Goal: Transaction & Acquisition: Purchase product/service

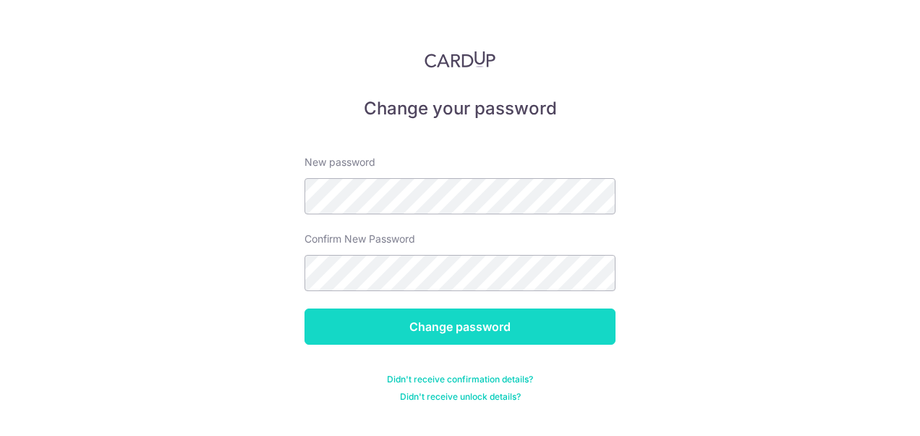
click at [447, 327] on input "Change password" at bounding box center [460, 326] width 311 height 36
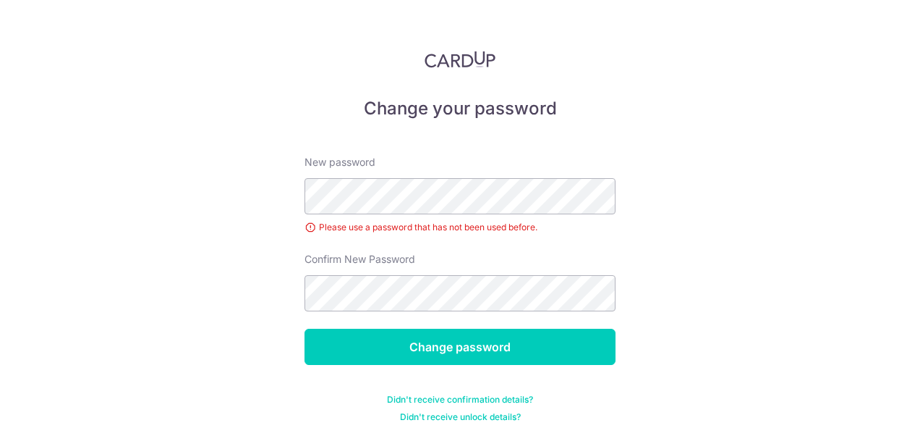
scroll to position [4, 0]
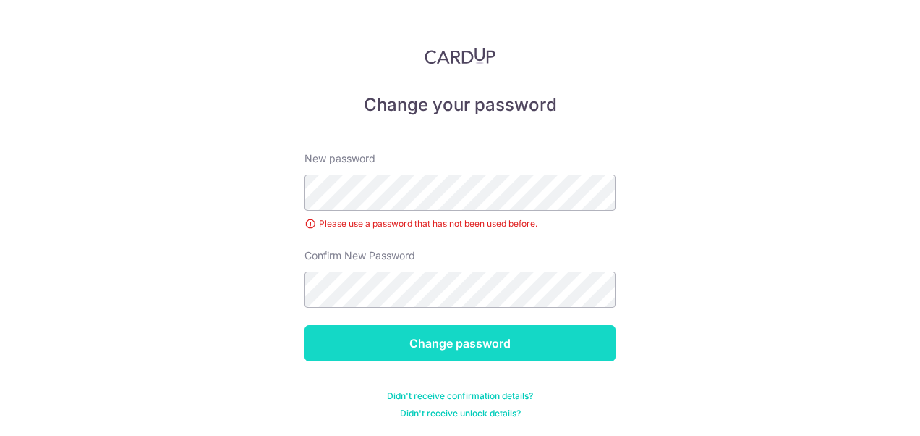
click at [424, 339] on input "Change password" at bounding box center [460, 343] width 311 height 36
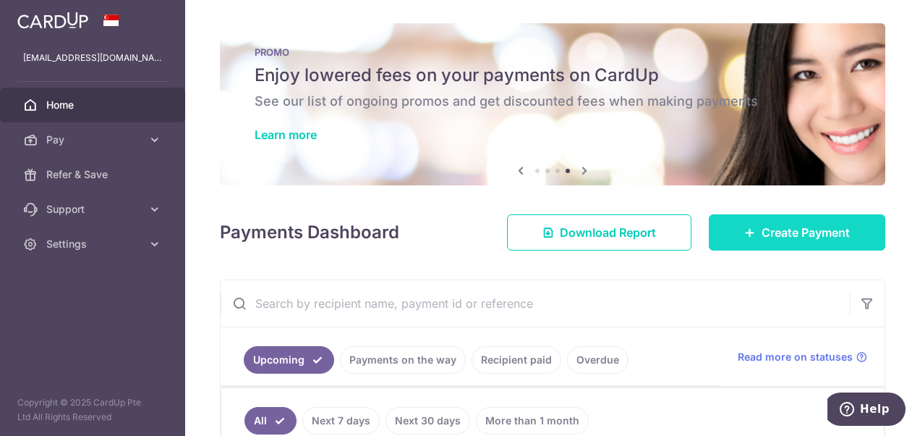
click at [798, 229] on span "Create Payment" at bounding box center [806, 232] width 88 height 17
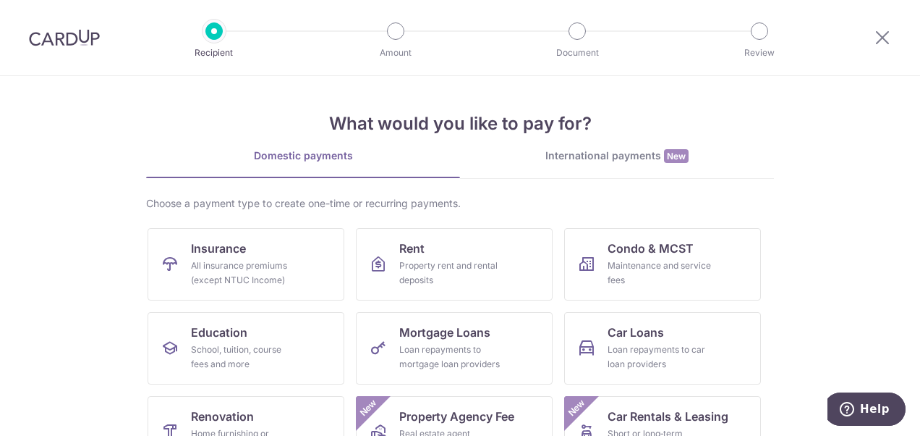
click at [798, 229] on section "What would you like to pay for? Domestic payments International payments New Ch…" at bounding box center [460, 256] width 920 height 360
click at [221, 344] on div "School, tuition, course fees and more" at bounding box center [243, 356] width 104 height 29
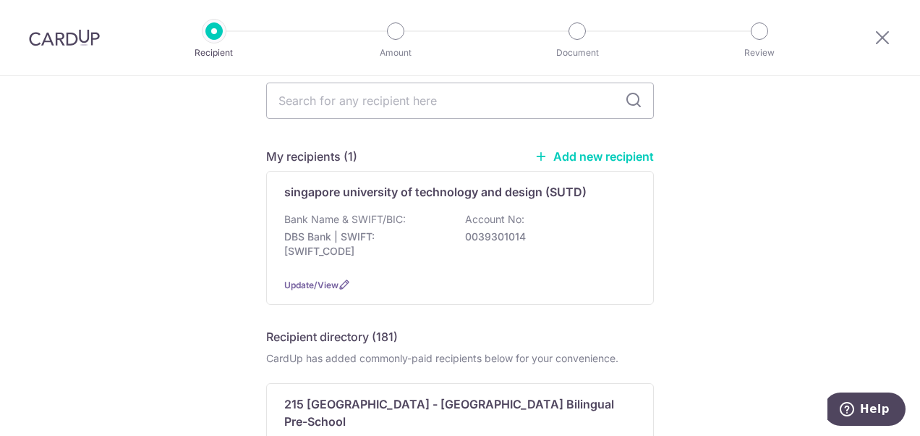
scroll to position [54, 0]
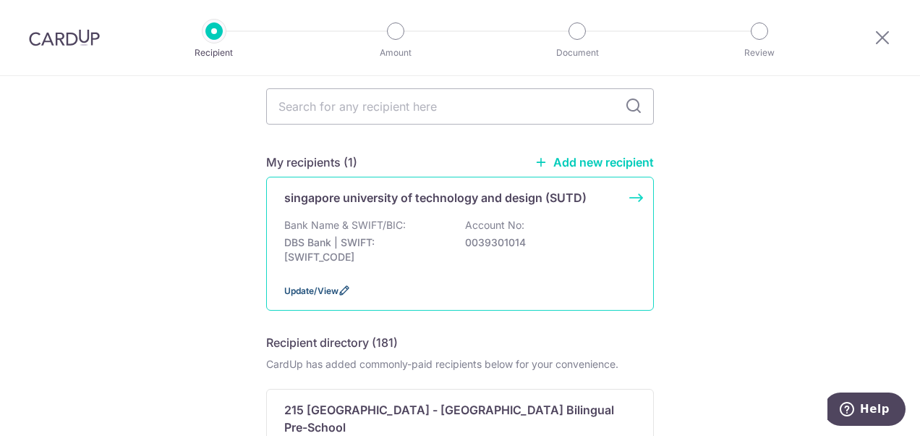
click at [314, 286] on span "Update/View" at bounding box center [311, 290] width 54 height 11
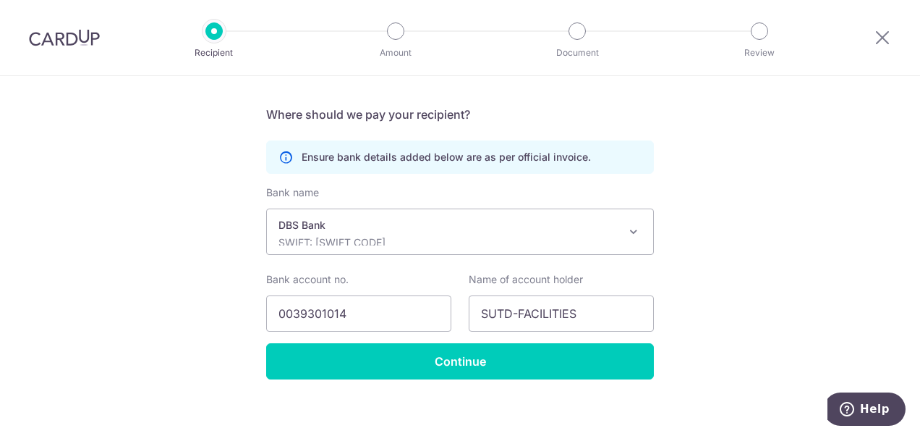
scroll to position [297, 0]
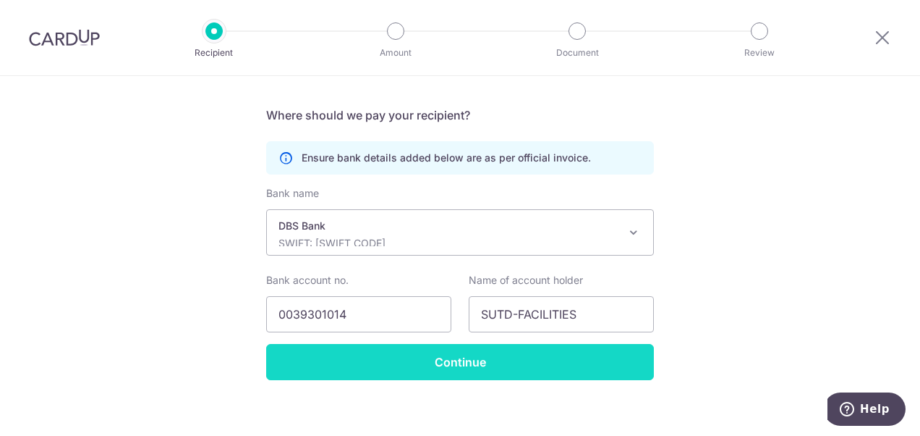
click at [510, 352] on input "Continue" at bounding box center [460, 362] width 388 height 36
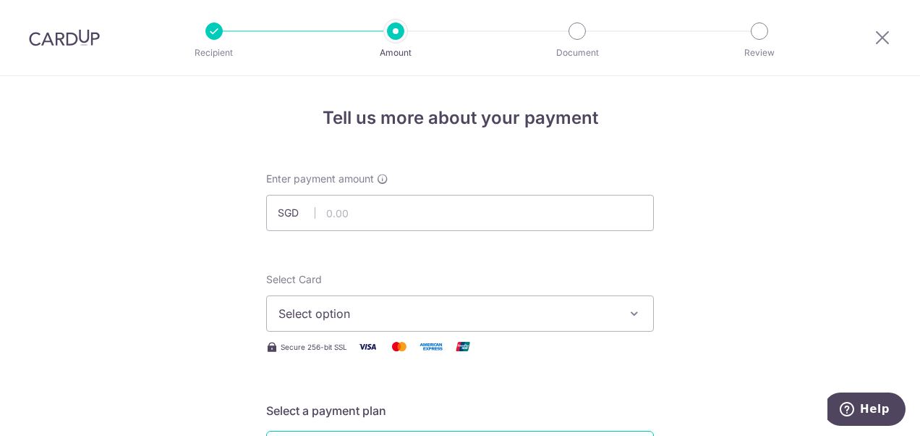
click at [891, 39] on div at bounding box center [882, 37] width 75 height 75
click at [883, 36] on icon at bounding box center [882, 37] width 17 height 18
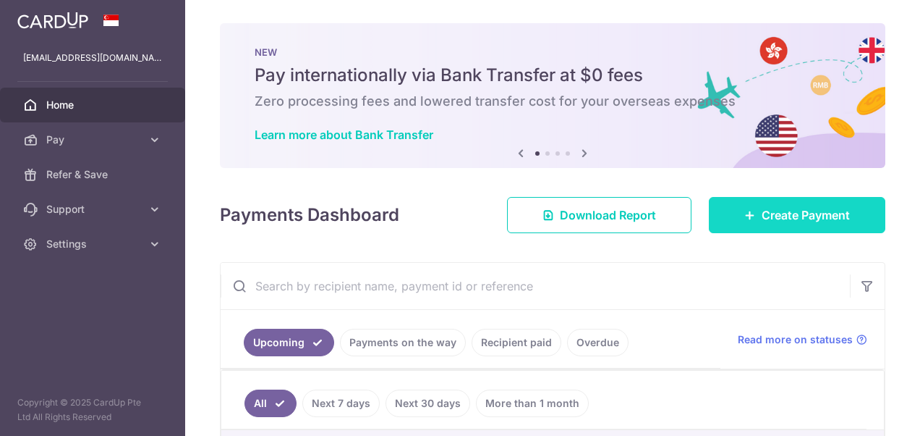
click at [748, 213] on link "Create Payment" at bounding box center [797, 215] width 177 height 36
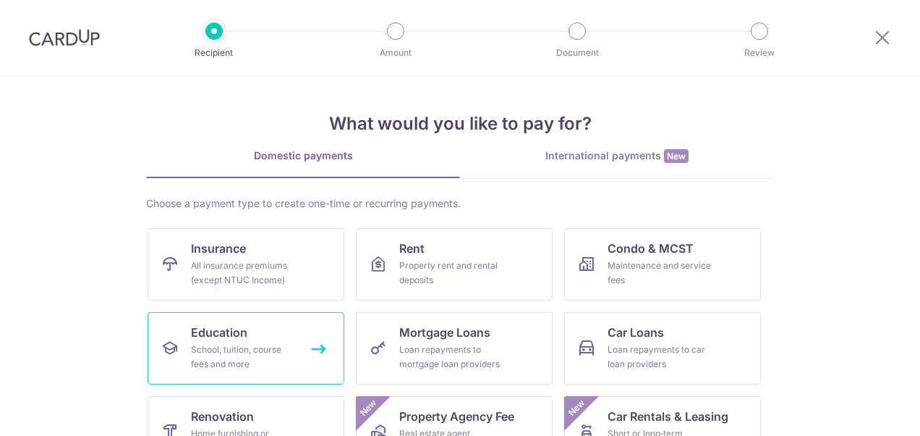
click at [228, 350] on div "School, tuition, course fees and more" at bounding box center [243, 356] width 104 height 29
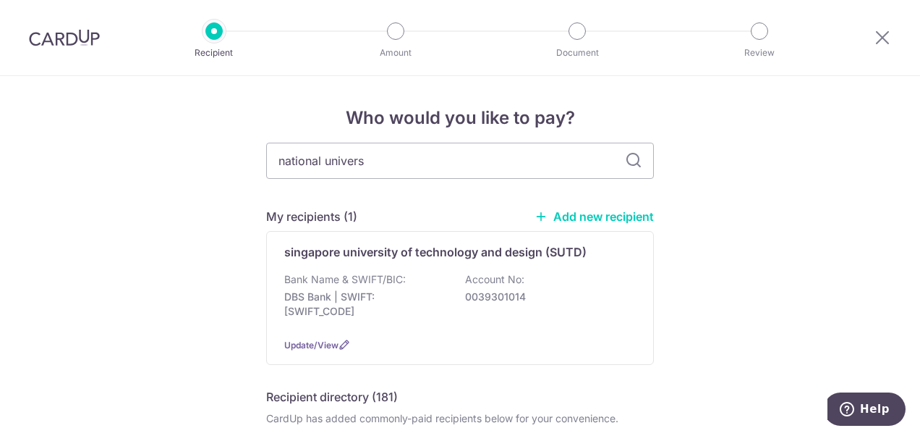
type input "national universi"
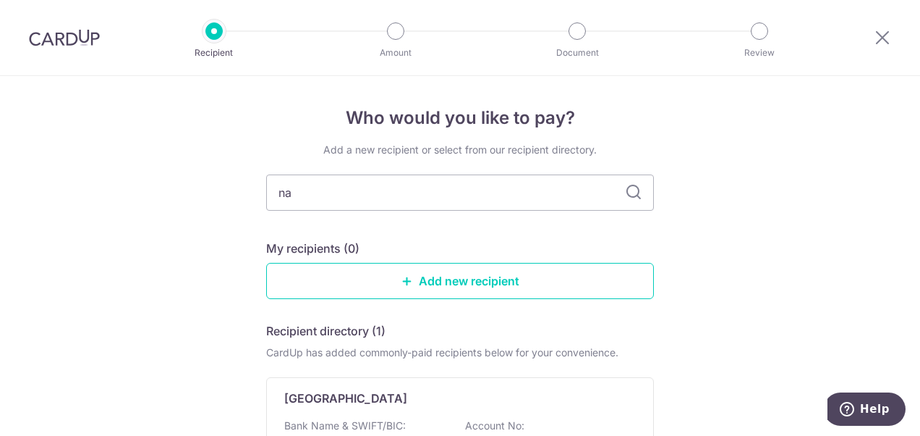
type input "n"
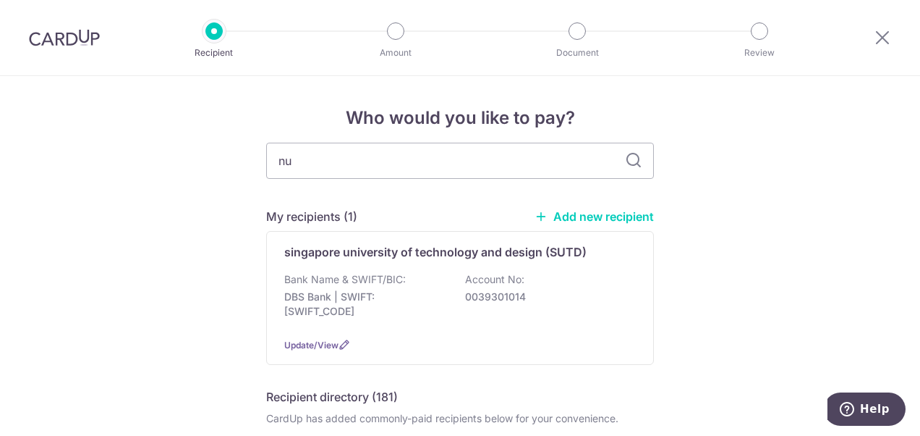
type input "nus"
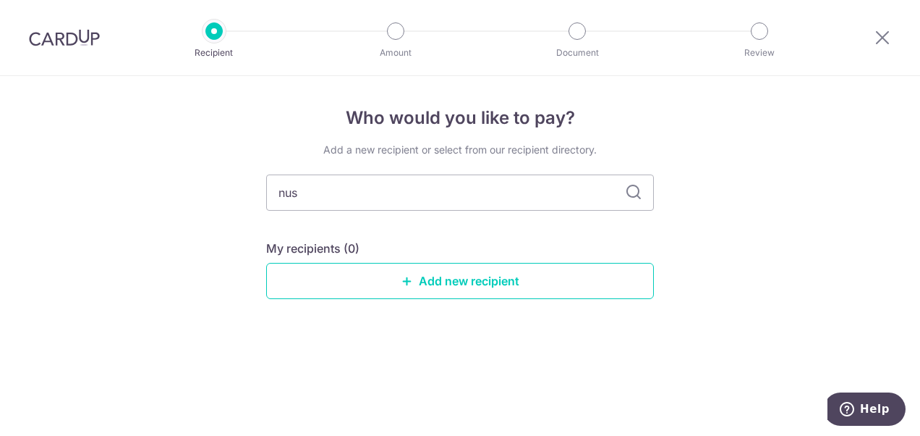
click at [632, 192] on icon at bounding box center [633, 192] width 17 height 17
click at [501, 277] on link "Add new recipient" at bounding box center [460, 281] width 388 height 36
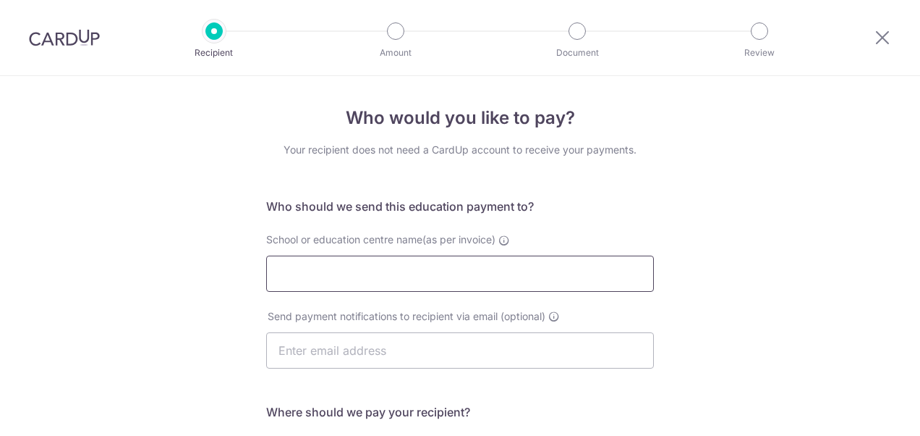
click at [501, 277] on input "School or education centre name(as per invoice)" at bounding box center [460, 273] width 388 height 36
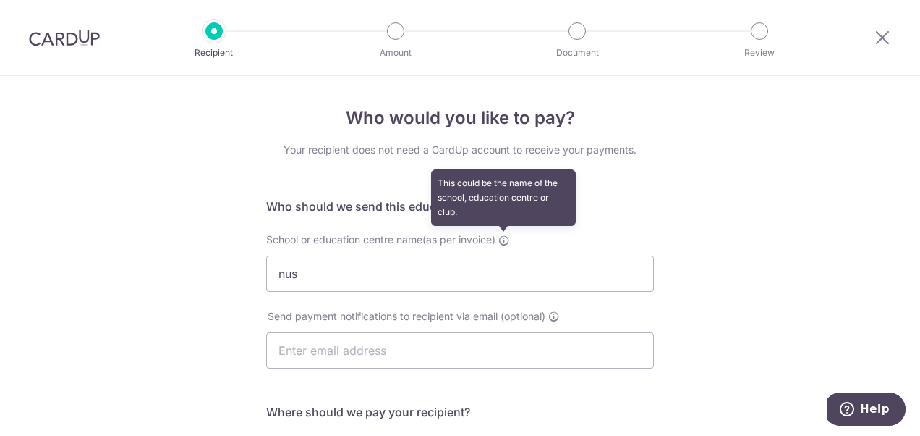
click at [501, 239] on icon at bounding box center [504, 240] width 12 height 12
click at [501, 255] on input "nus" at bounding box center [460, 273] width 388 height 36
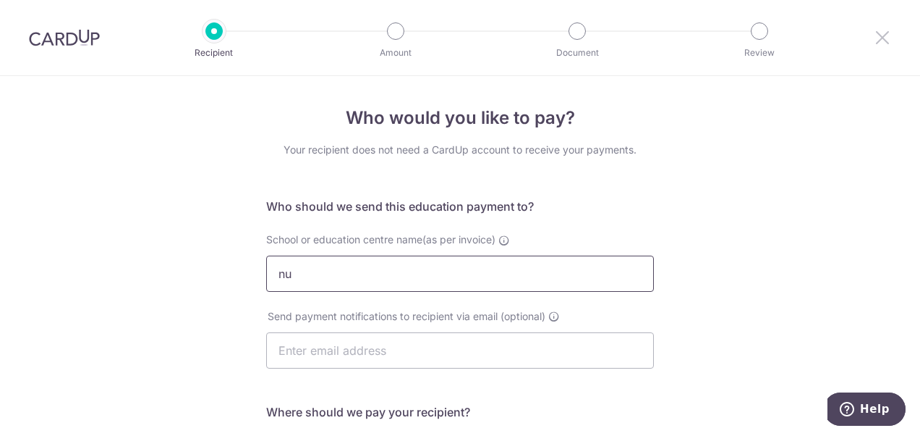
type input "n"
type input "N"
click at [882, 39] on icon at bounding box center [882, 37] width 17 height 18
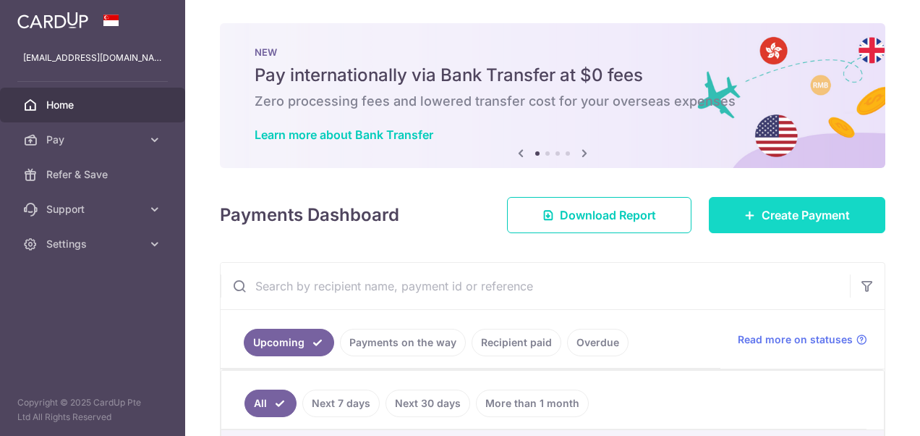
click at [773, 208] on span "Create Payment" at bounding box center [806, 214] width 88 height 17
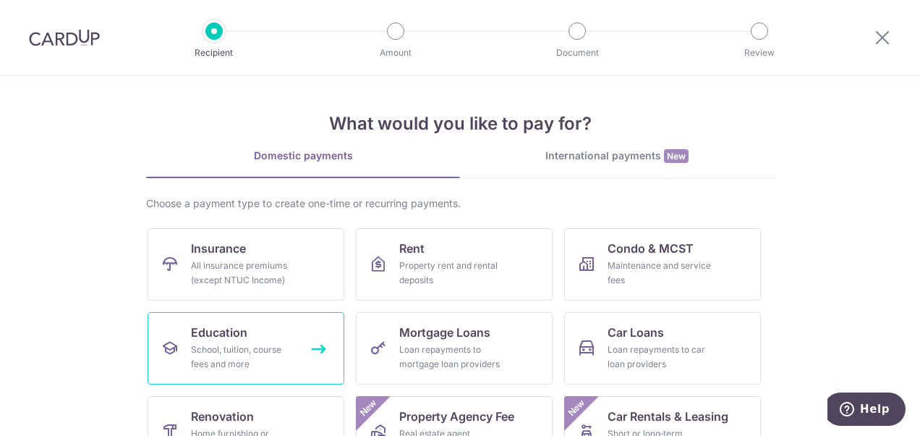
click at [264, 360] on div "School, tuition, course fees and more" at bounding box center [243, 356] width 104 height 29
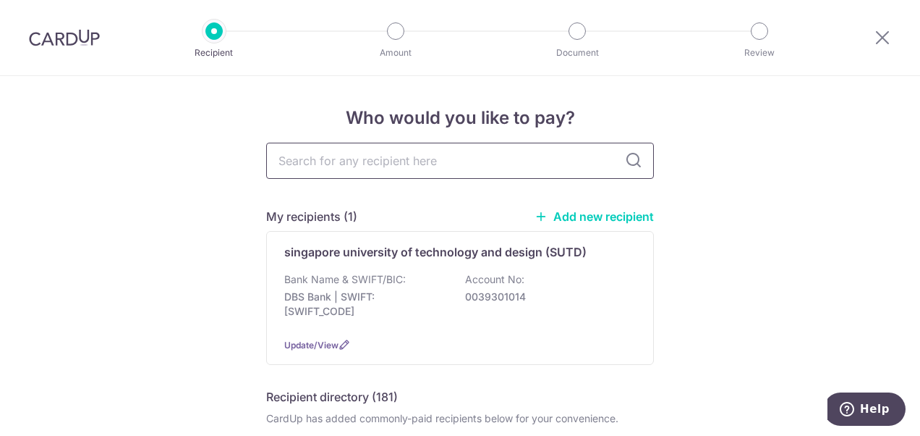
click at [519, 163] on input "text" at bounding box center [460, 161] width 388 height 36
type input "NUS"
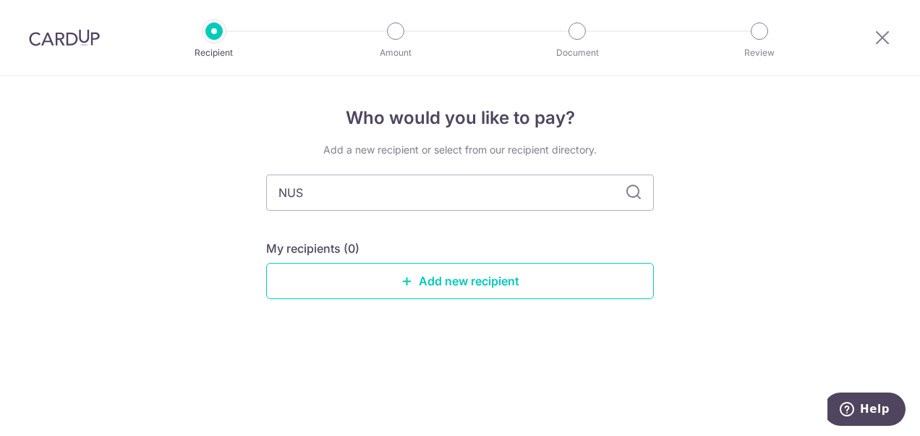
click at [635, 187] on icon at bounding box center [633, 192] width 17 height 17
click at [631, 195] on icon at bounding box center [633, 192] width 17 height 17
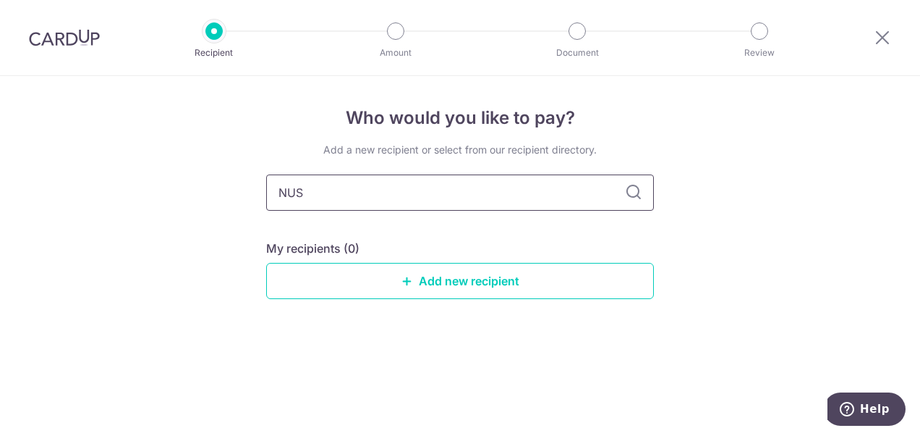
click at [490, 204] on input "NUS" at bounding box center [460, 192] width 388 height 36
type input "National university of singapore"
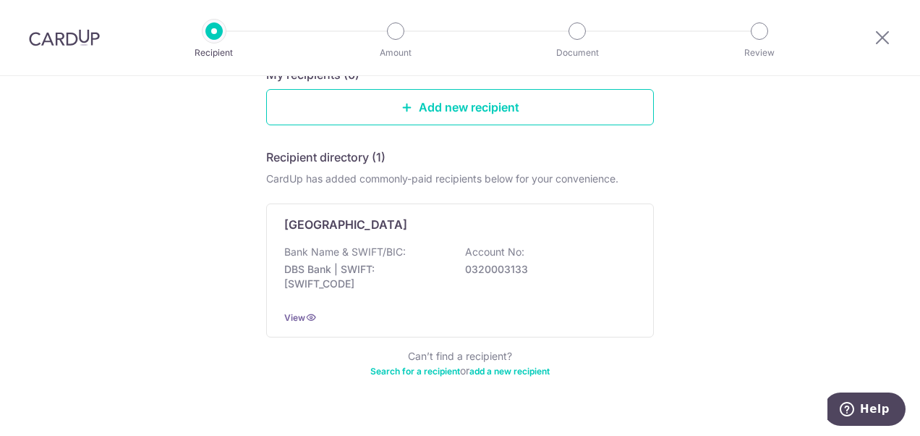
scroll to position [200, 0]
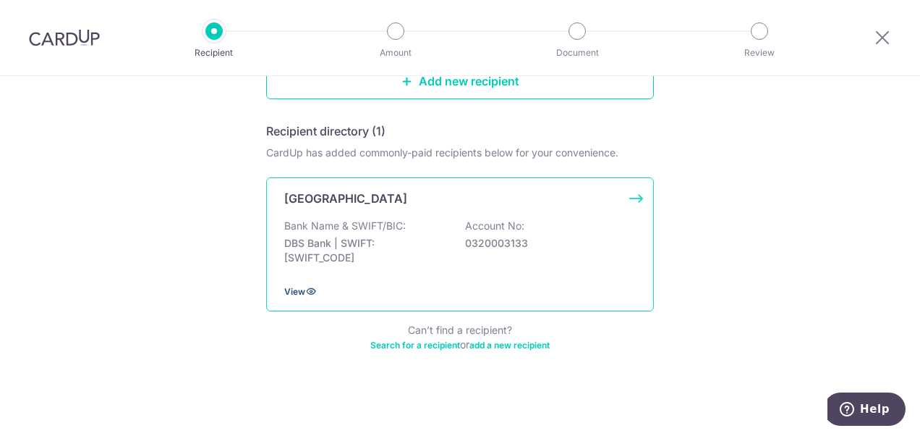
click at [292, 288] on span "View" at bounding box center [294, 291] width 21 height 11
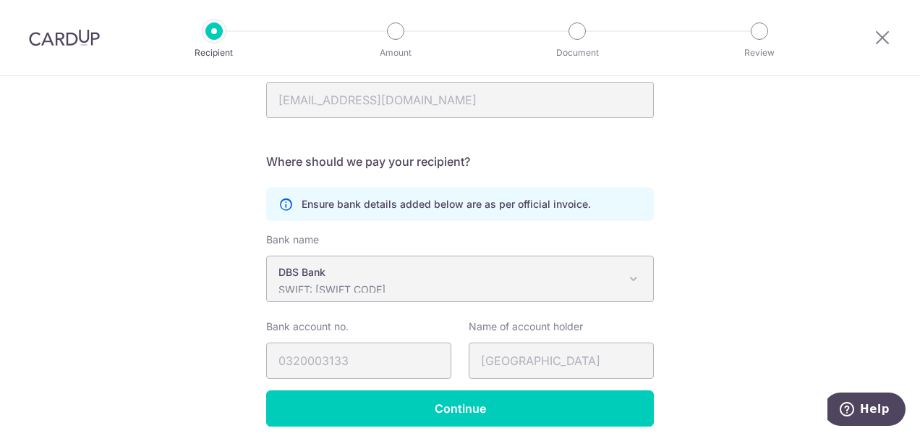
scroll to position [298, 0]
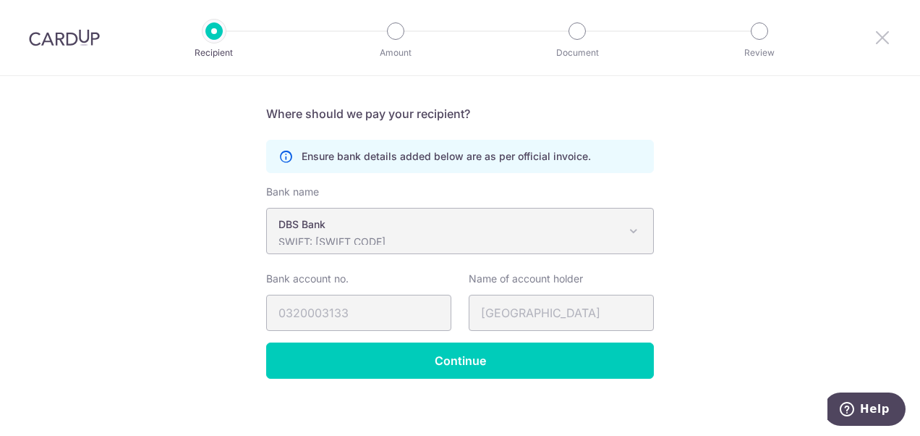
click at [881, 36] on icon at bounding box center [882, 37] width 17 height 18
